Goal: Find specific page/section: Find specific page/section

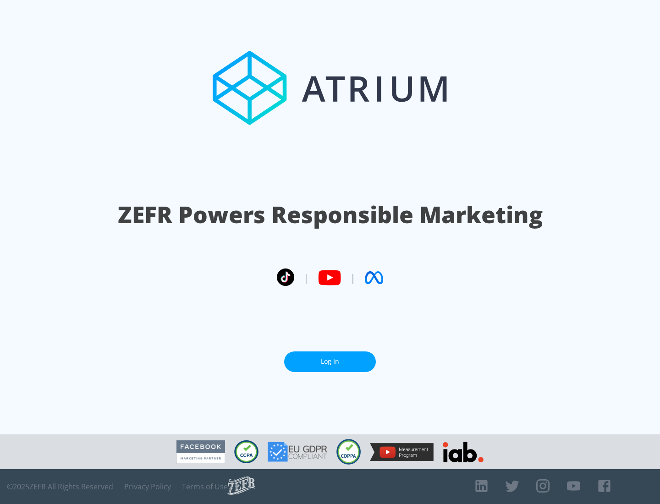
click at [330, 358] on link "Log In" at bounding box center [330, 361] width 92 height 21
